Goal: Check status: Check status

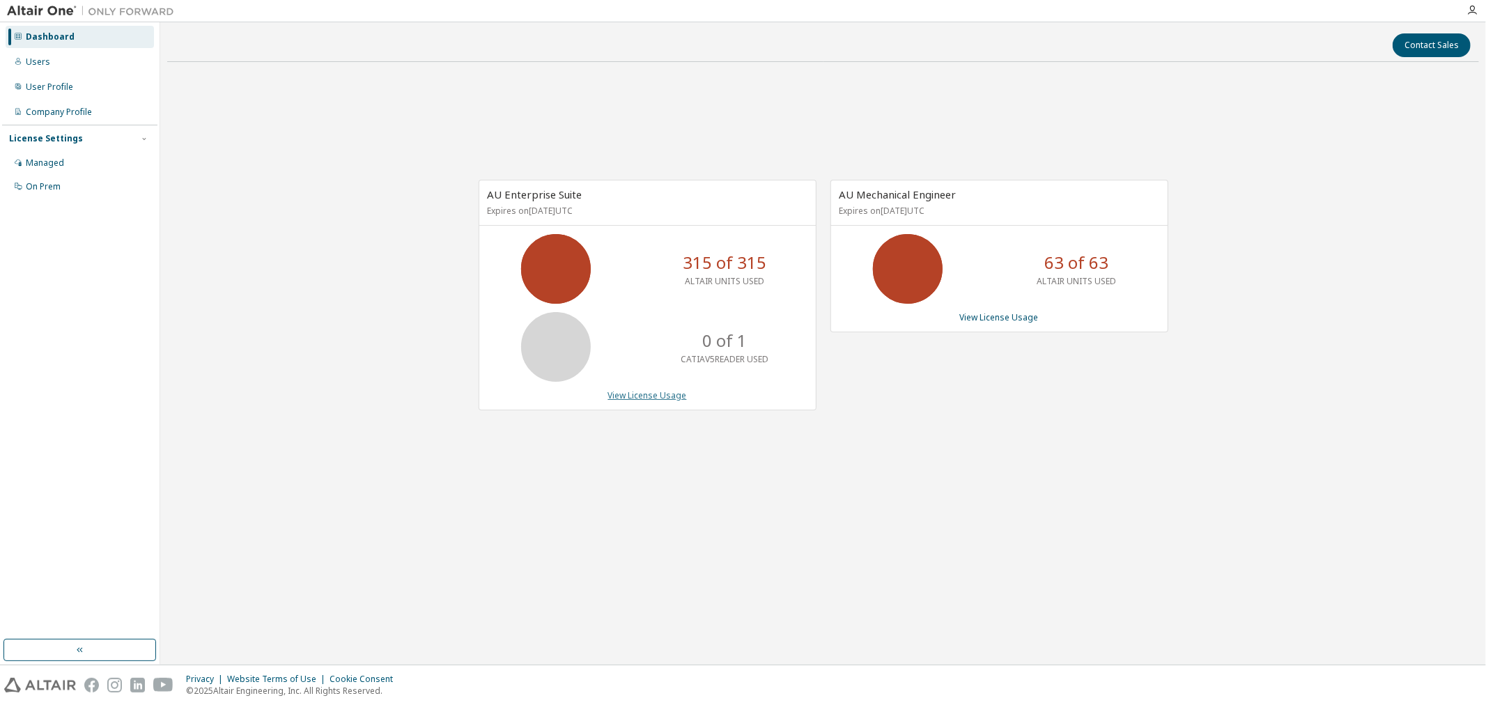
click at [637, 393] on link "View License Usage" at bounding box center [647, 395] width 79 height 12
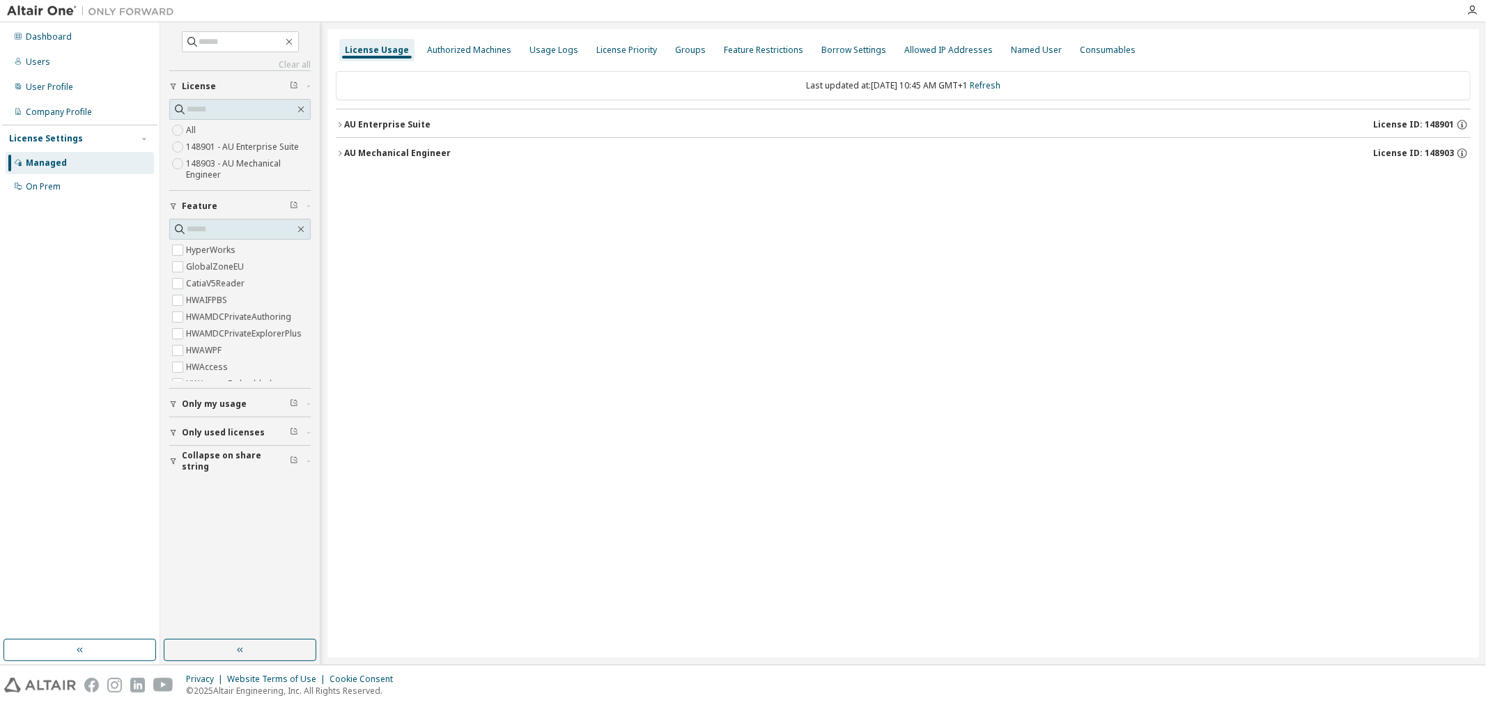
click at [341, 156] on icon "button" at bounding box center [340, 153] width 8 height 8
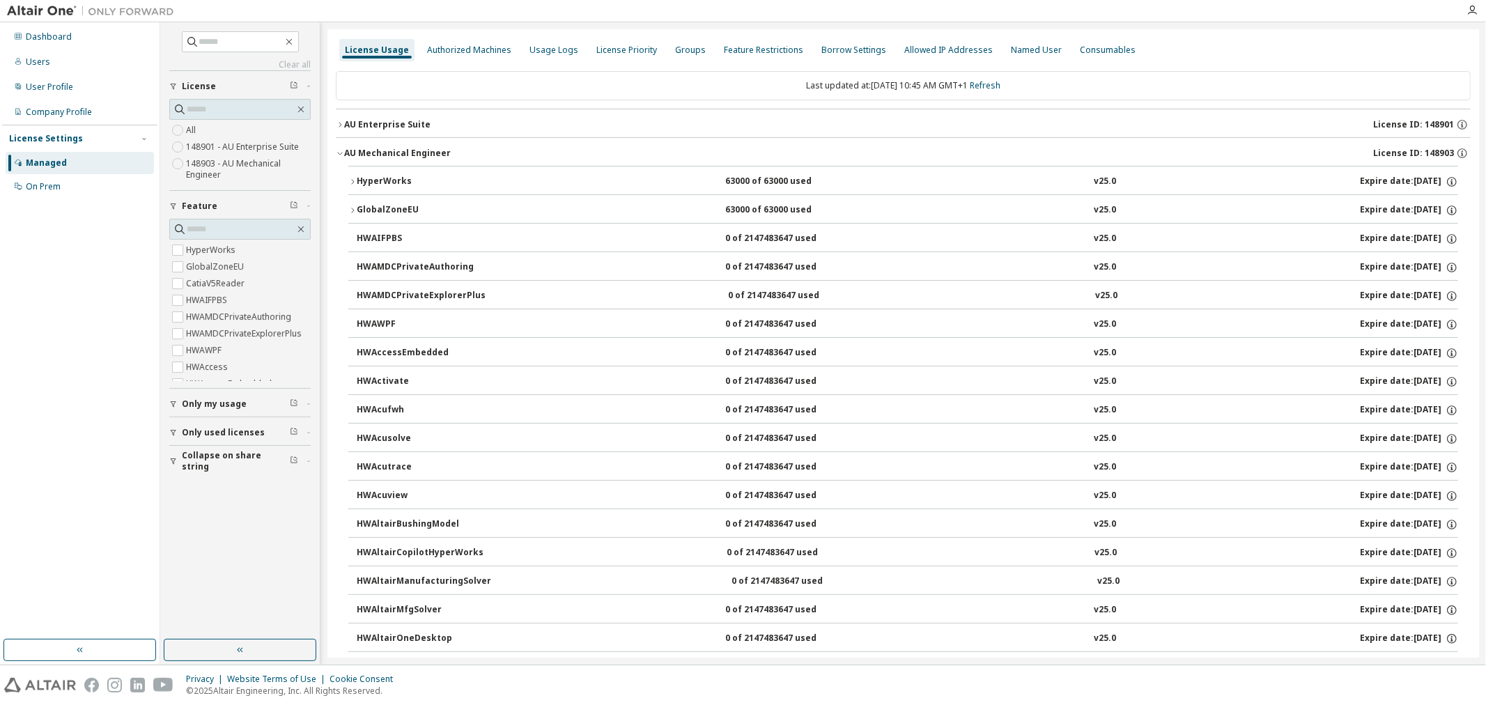
click at [352, 178] on icon "button" at bounding box center [352, 182] width 8 height 8
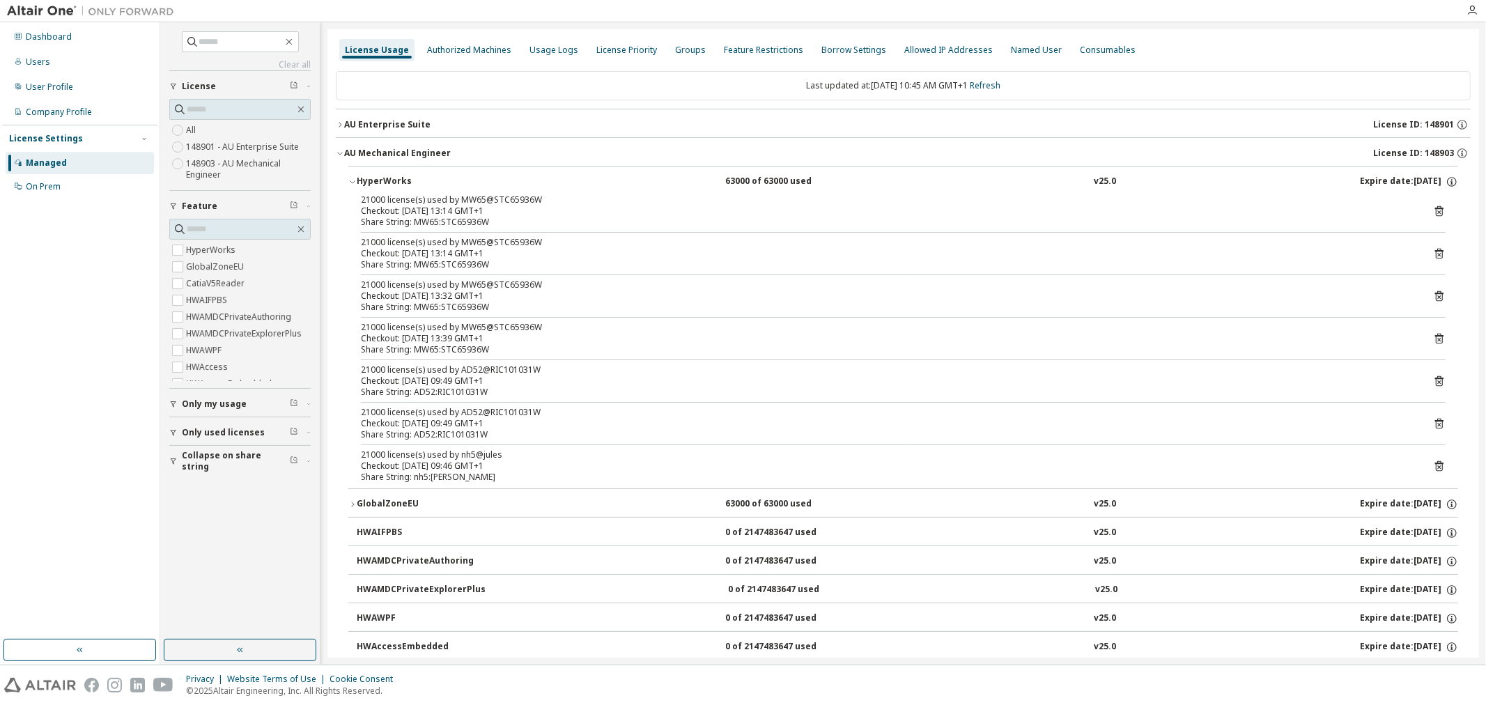
click at [1433, 463] on icon at bounding box center [1439, 466] width 13 height 13
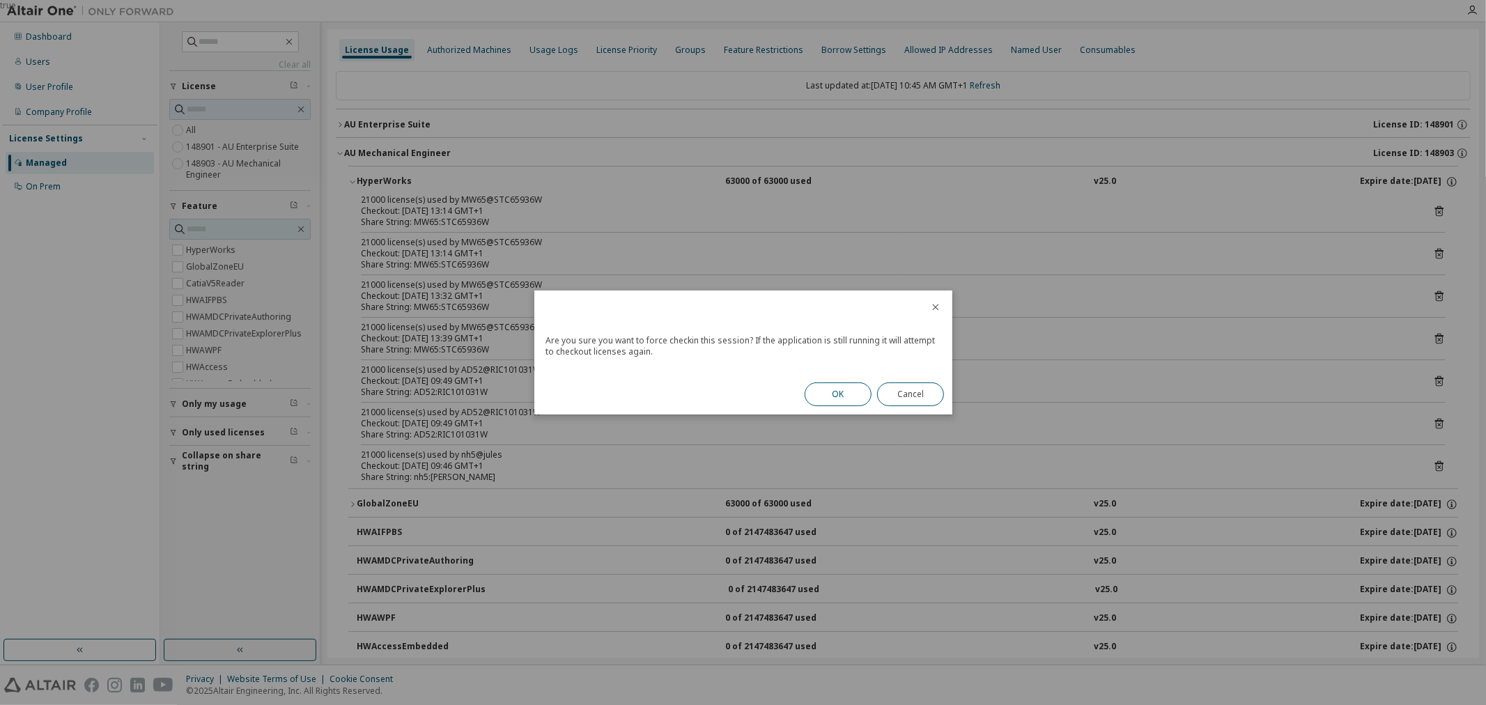
click at [837, 395] on button "OK" at bounding box center [838, 395] width 67 height 24
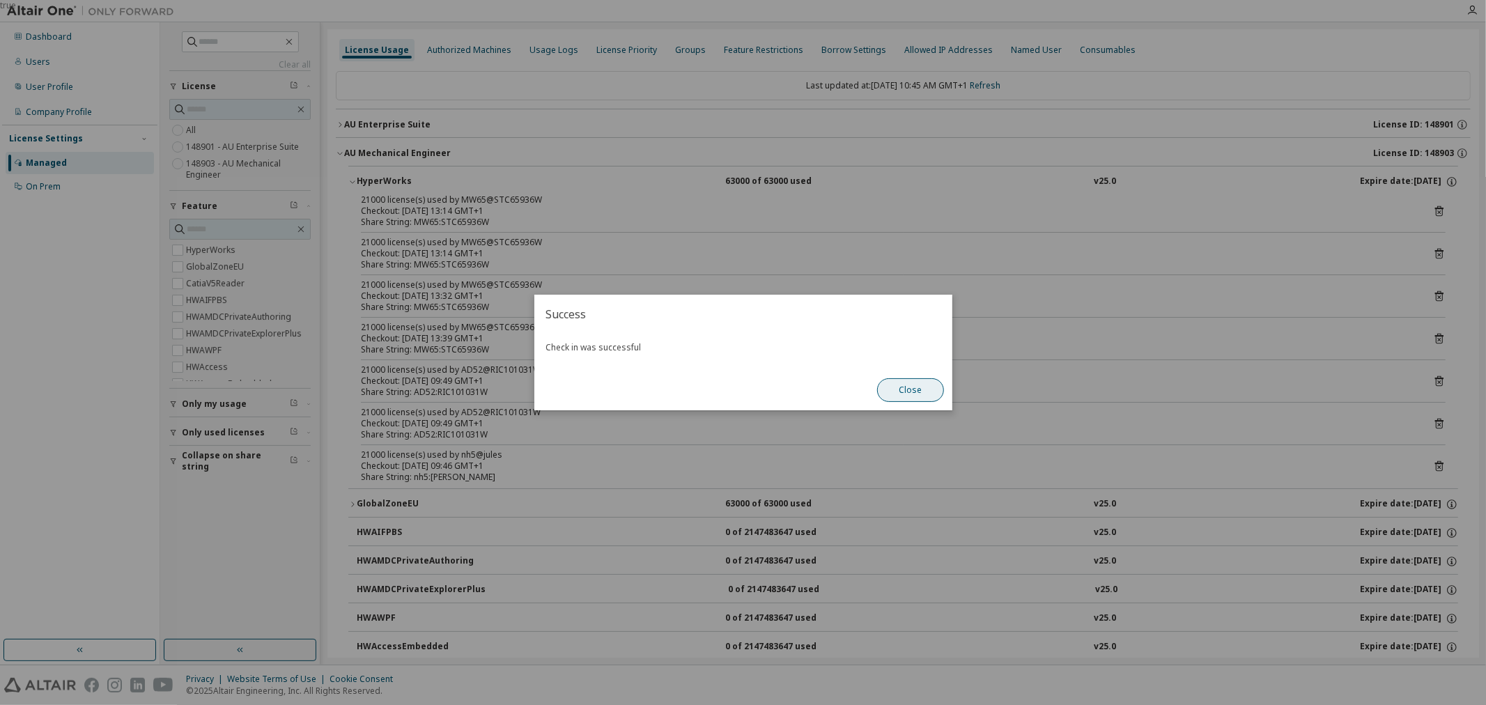
click at [906, 401] on button "Close" at bounding box center [910, 390] width 67 height 24
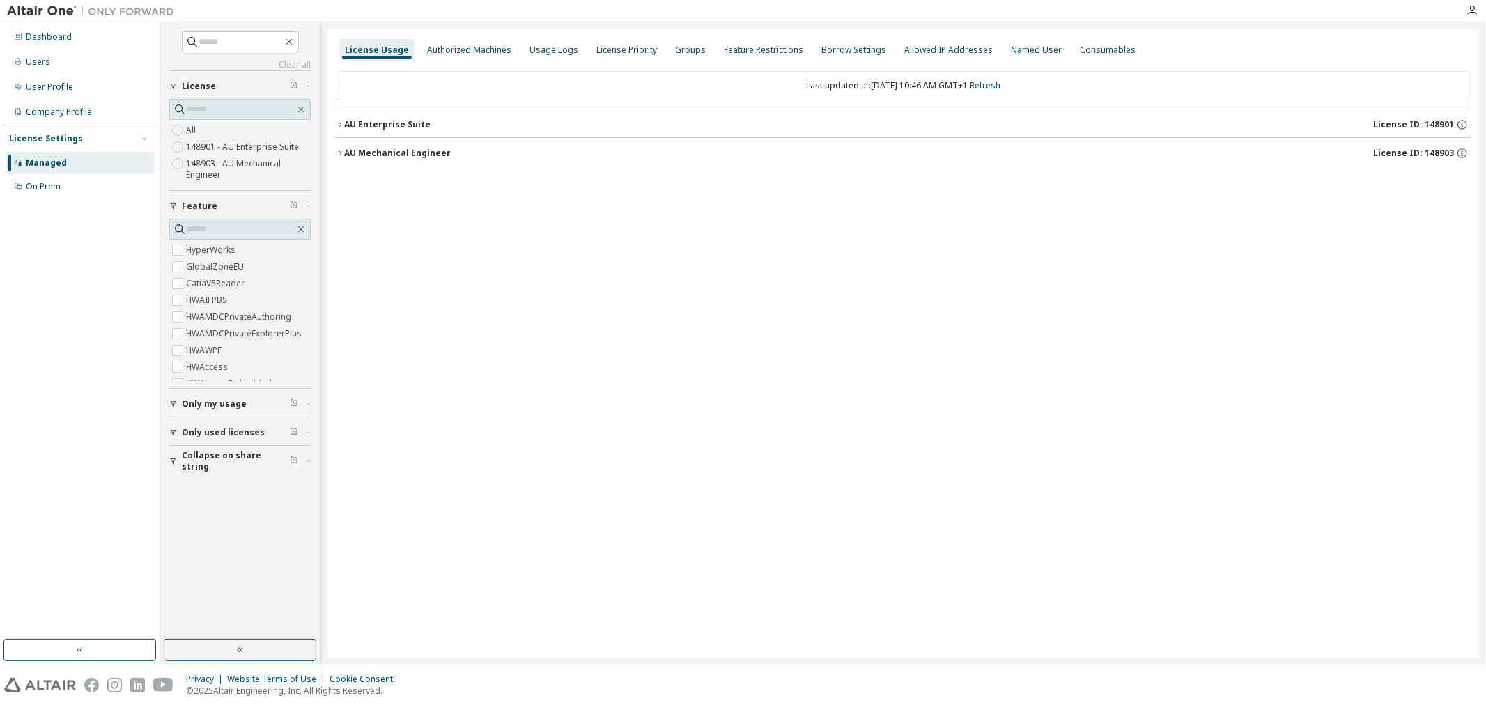
click at [342, 152] on icon "button" at bounding box center [340, 153] width 8 height 8
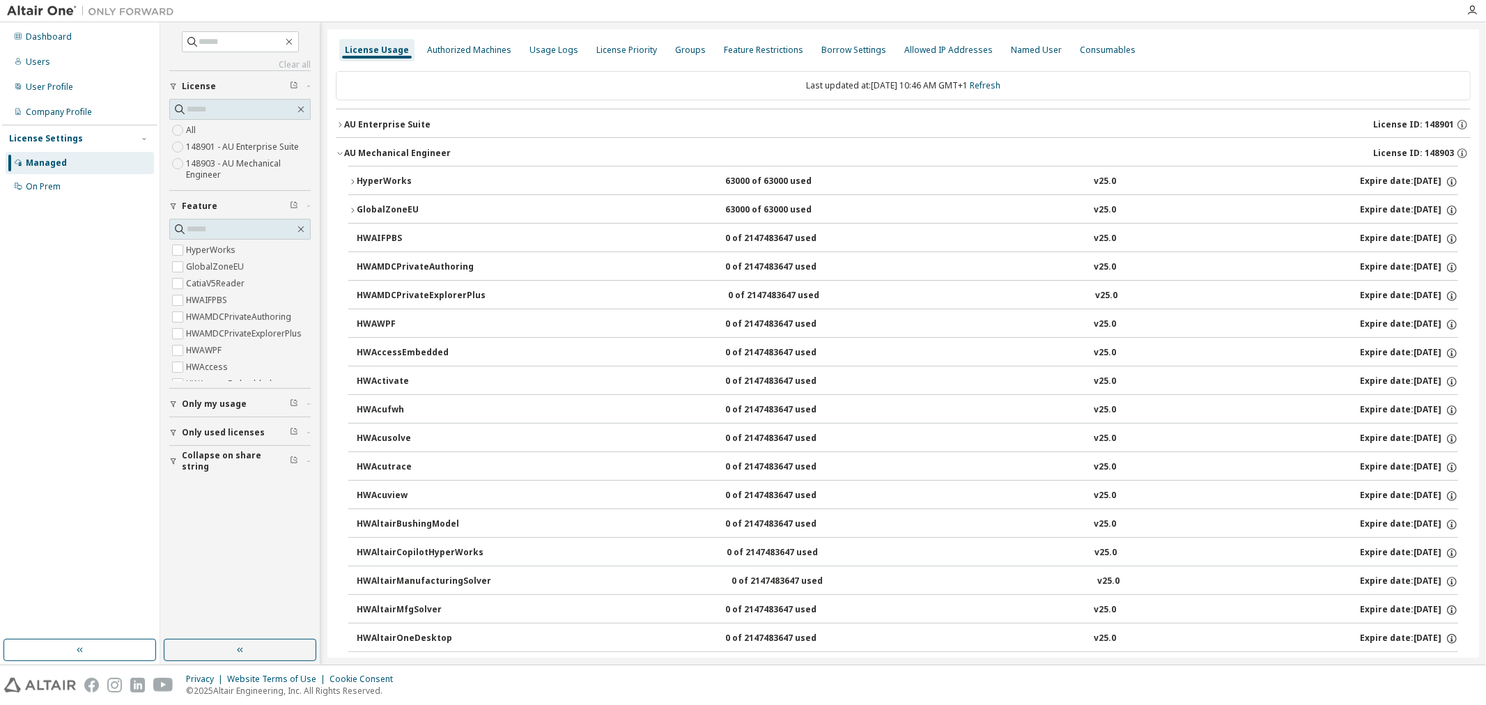
click at [353, 188] on button "HyperWorks 63000 of 63000 used v25.0 Expire date: [DATE]" at bounding box center [903, 182] width 1110 height 31
